Goal: Find specific page/section: Find specific page/section

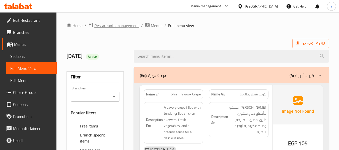
click at [118, 27] on span "Restaurants management" at bounding box center [116, 26] width 45 height 6
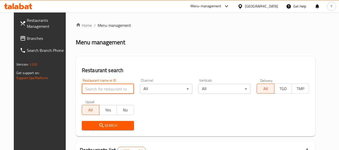
click at [108, 90] on input "search" at bounding box center [108, 89] width 52 height 10
paste input "مطعم اجيجا"
type input "مطعم اجيجا"
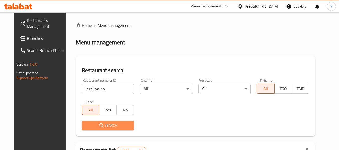
click at [107, 127] on span "Search" at bounding box center [108, 126] width 44 height 6
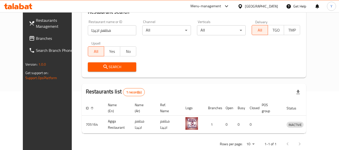
scroll to position [67, 0]
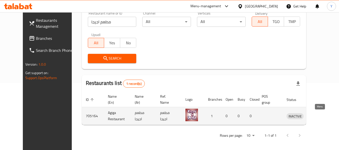
click at [319, 117] on icon "enhanced table" at bounding box center [317, 116] width 6 height 4
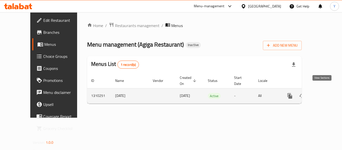
click at [324, 94] on icon "enhanced table" at bounding box center [326, 96] width 5 height 5
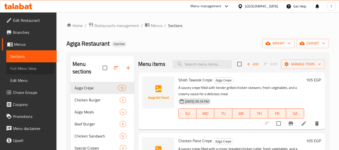
click at [21, 64] on link "Full Menu View" at bounding box center [31, 68] width 50 height 12
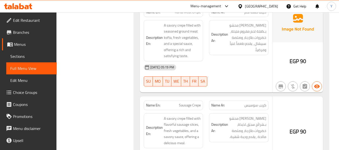
scroll to position [788, 0]
